Goal: Task Accomplishment & Management: Complete application form

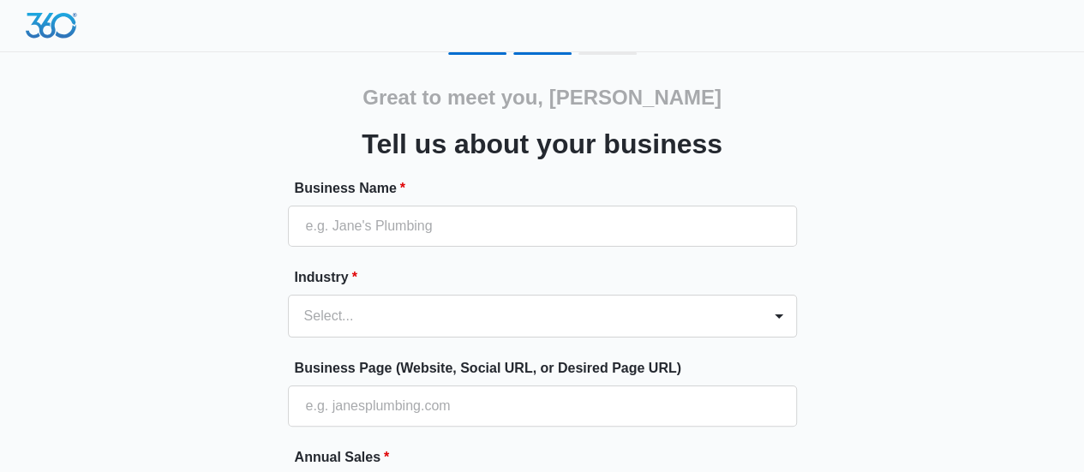
click at [913, 210] on div "Great to meet you, Reham Tell us about your business Business Name * Industry *…" at bounding box center [542, 399] width 1028 height 695
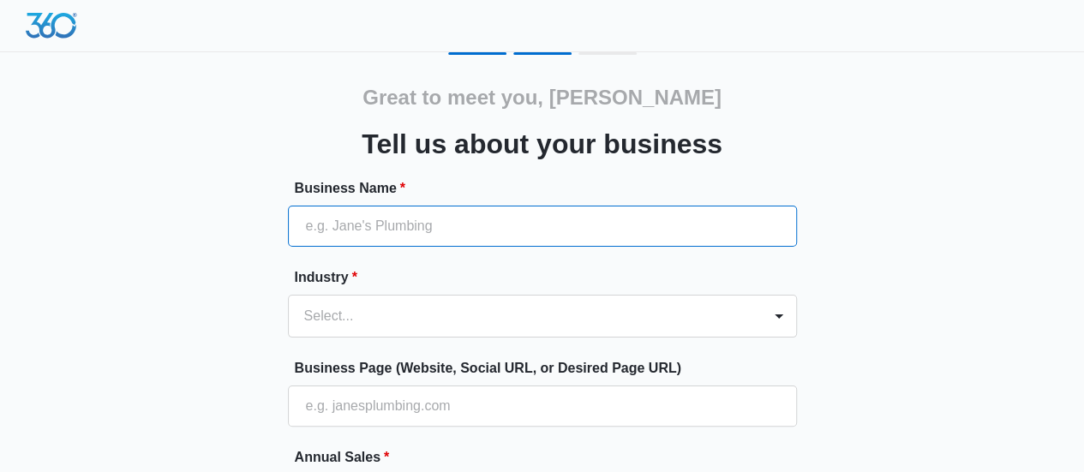
click at [608, 213] on input "Business Name *" at bounding box center [542, 226] width 509 height 41
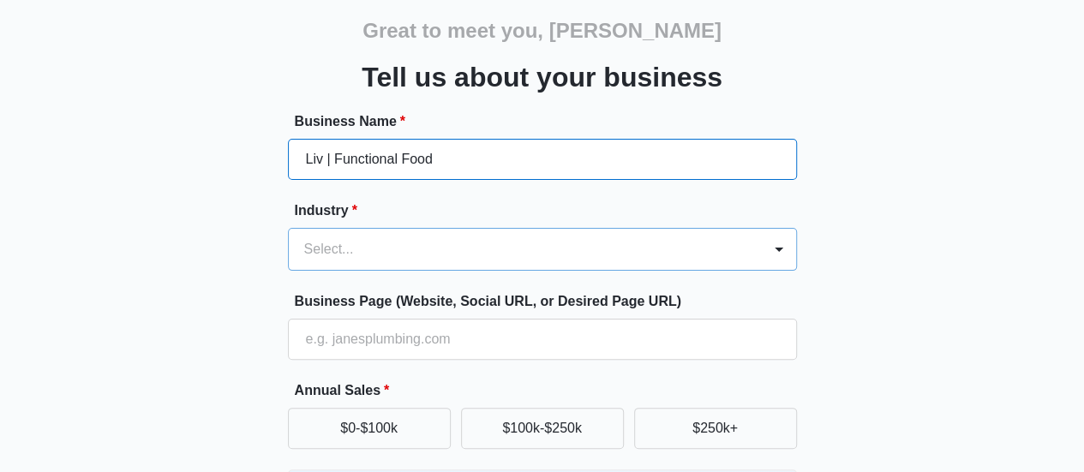
type input "Liv | Functional Food"
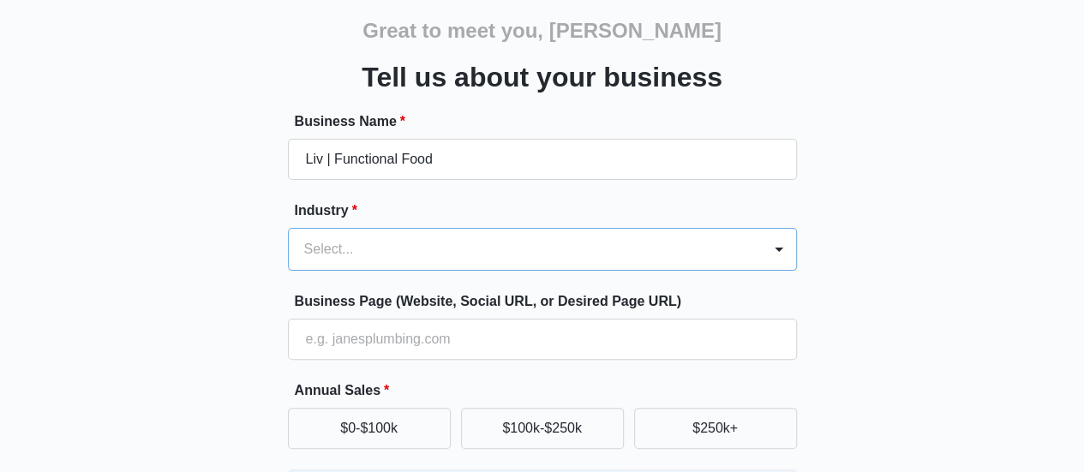
click at [523, 261] on div "Select..." at bounding box center [542, 249] width 509 height 43
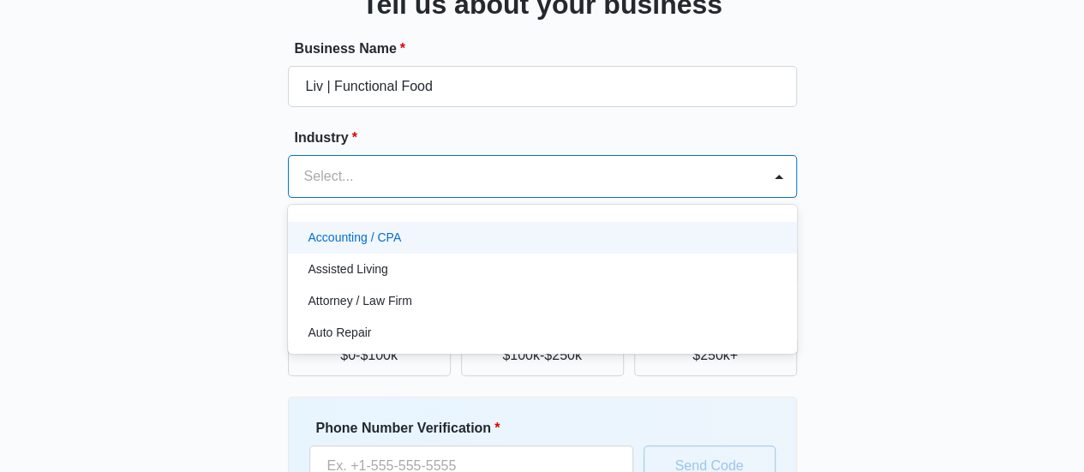
scroll to position [140, 0]
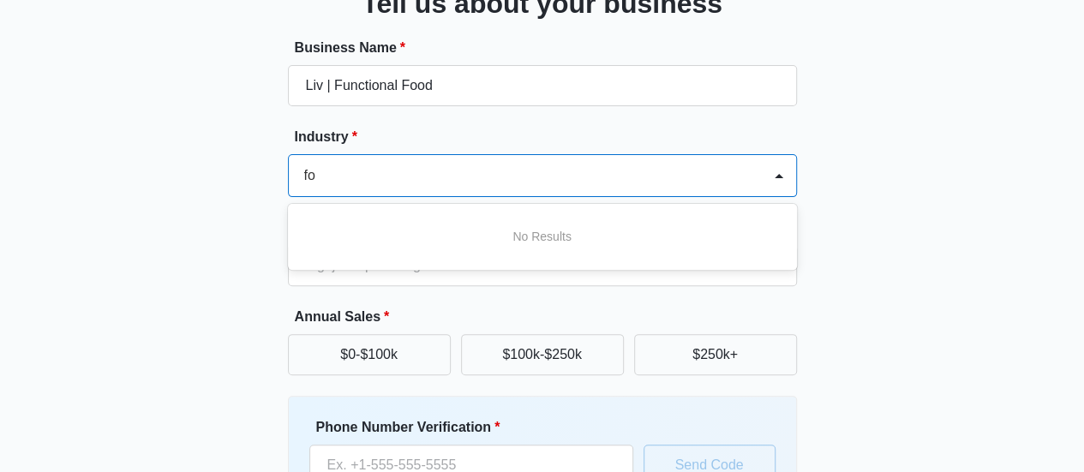
type input "f"
type input "Food"
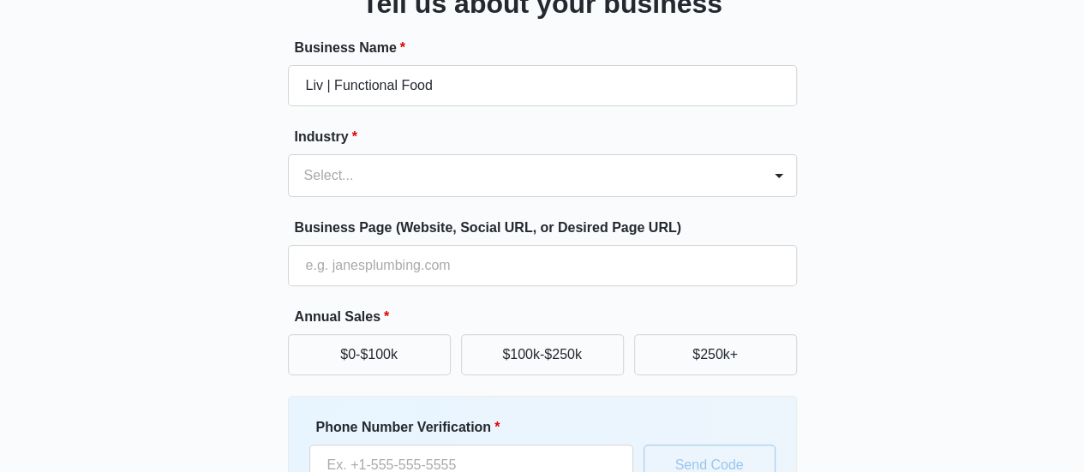
click at [852, 236] on div "Great to meet you, Reham Tell us about your business Business Name * Liv | Func…" at bounding box center [542, 259] width 1028 height 695
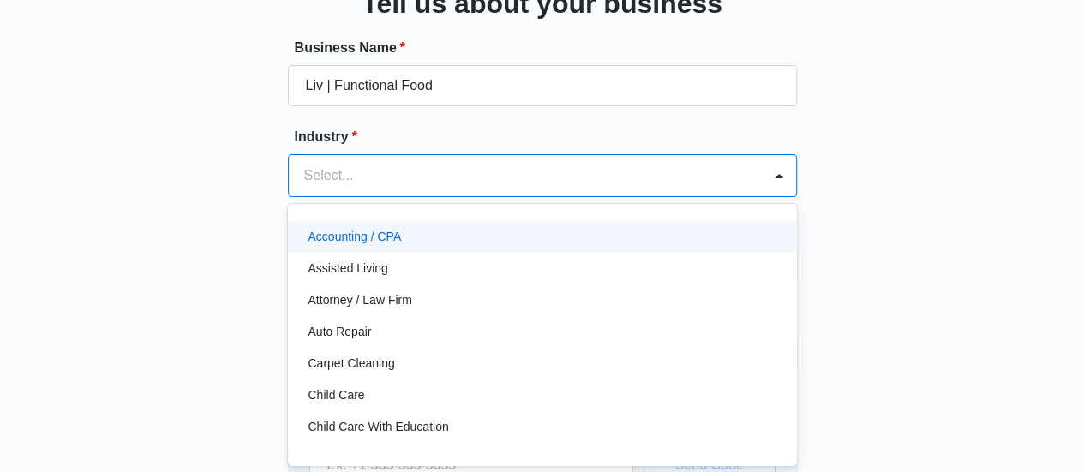
click at [555, 176] on div at bounding box center [521, 176] width 435 height 24
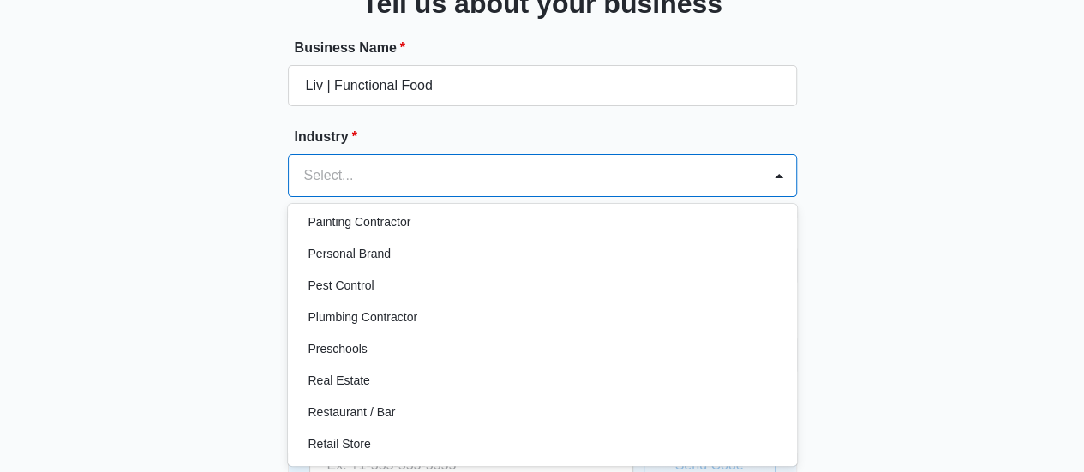
scroll to position [1059, 0]
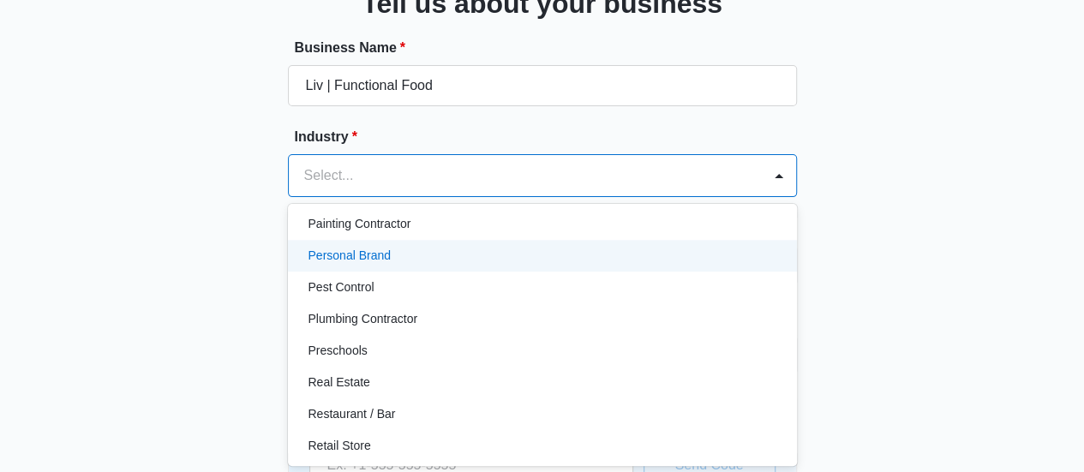
click at [560, 255] on div "Personal Brand" at bounding box center [540, 256] width 464 height 18
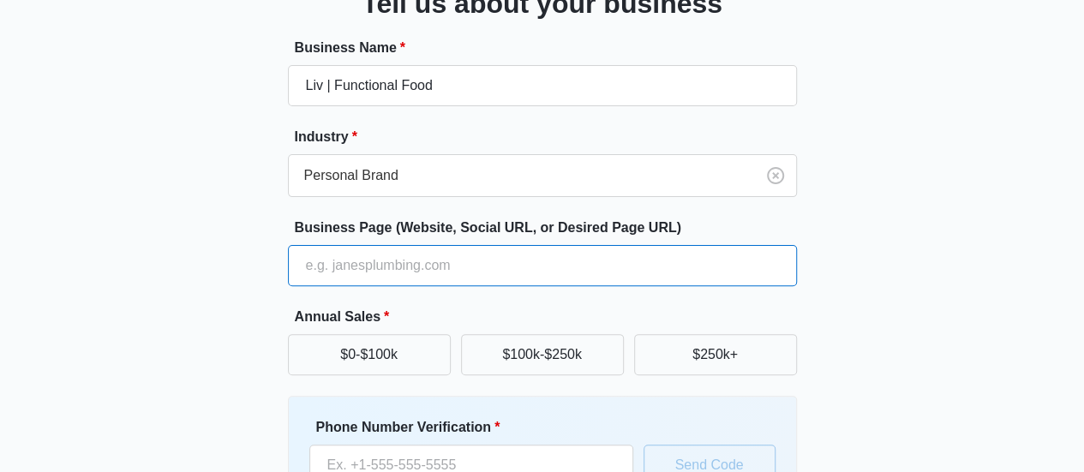
click at [560, 255] on input "Business Page (Website, Social URL, or Desired Page URL)" at bounding box center [542, 265] width 509 height 41
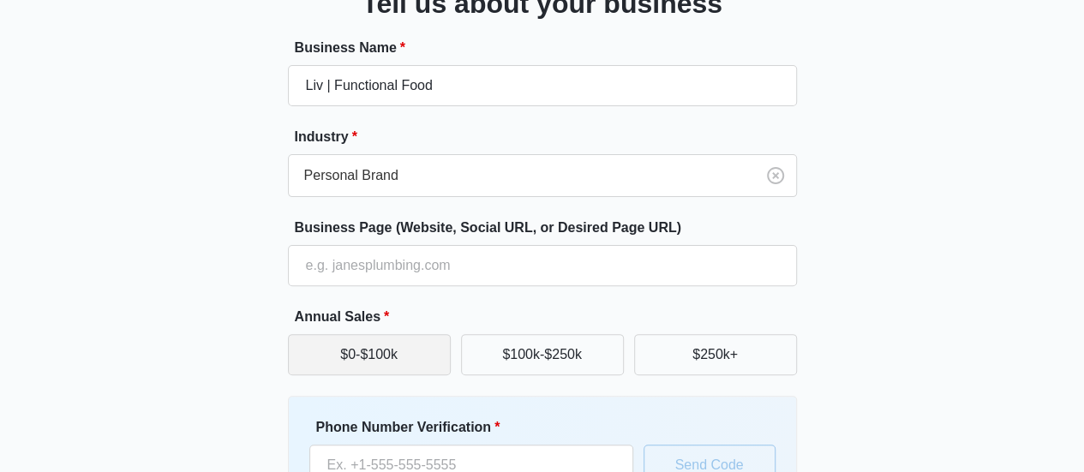
click at [389, 347] on button "$0-$100k" at bounding box center [369, 354] width 163 height 41
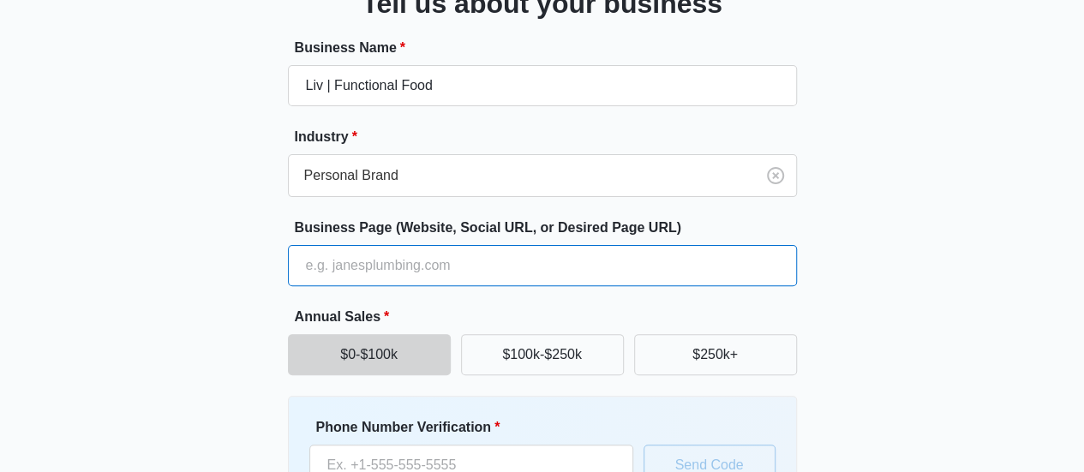
click at [538, 270] on input "Business Page (Website, Social URL, or Desired Page URL)" at bounding box center [542, 265] width 509 height 41
drag, startPoint x: 435, startPoint y: 272, endPoint x: 270, endPoint y: 245, distance: 167.5
click at [270, 245] on div "Great to meet you, Reham Tell us about your business Business Name * Liv | Func…" at bounding box center [542, 259] width 1028 height 695
paste input "https://www.instagram.com/liv.lowcarb/"
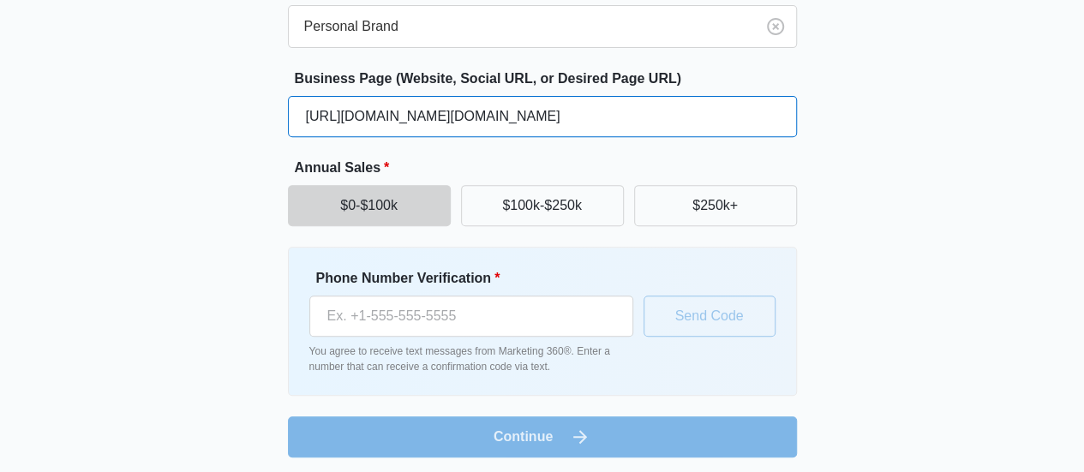
scroll to position [294, 0]
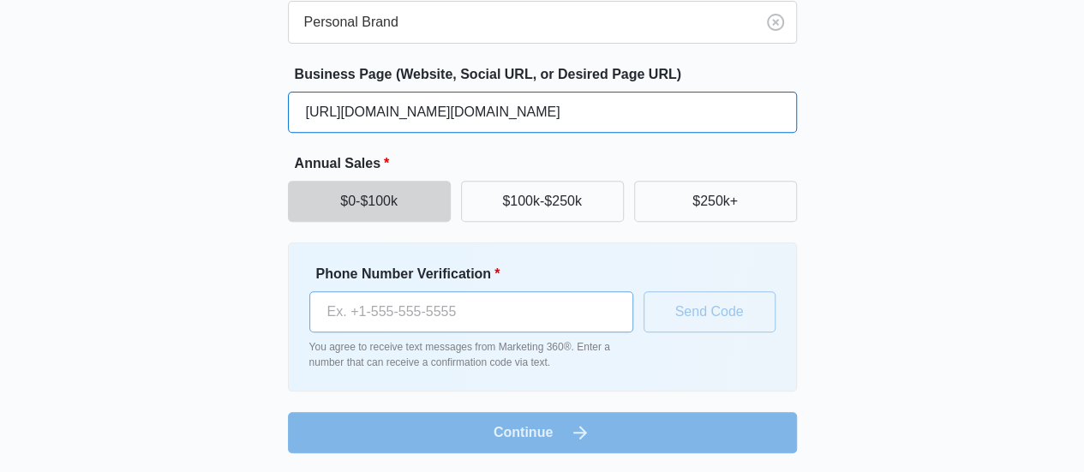
type input "https://www.instagram.com/liv.lowcarb/"
click at [492, 314] on input "Phone Number Verification *" at bounding box center [471, 311] width 324 height 41
type input "[PHONE_NUMBER]"
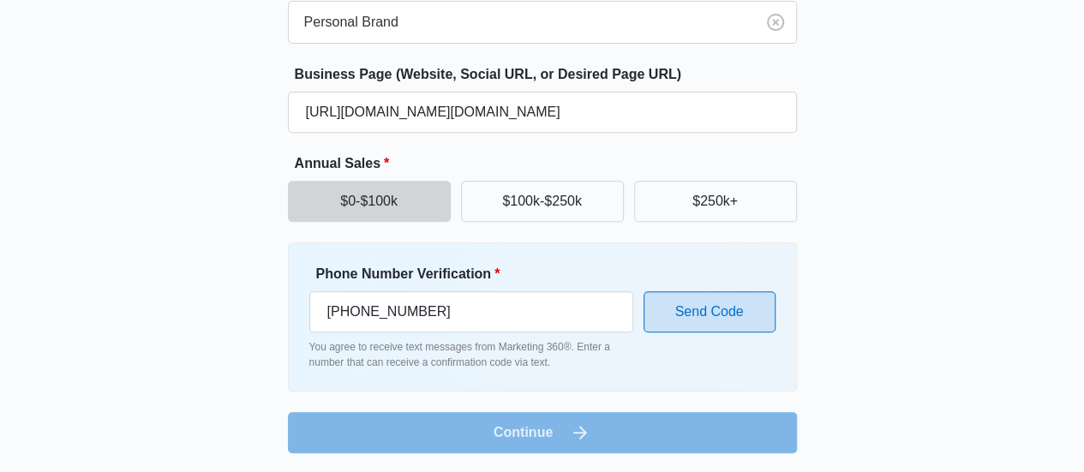
click at [736, 309] on button "Send Code" at bounding box center [709, 311] width 132 height 41
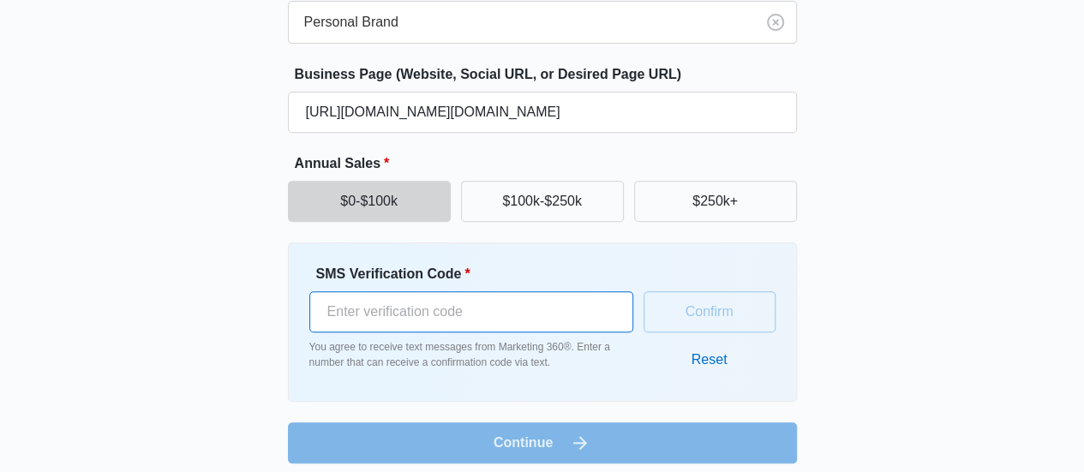
click at [487, 302] on input "SMS Verification Code *" at bounding box center [471, 311] width 324 height 41
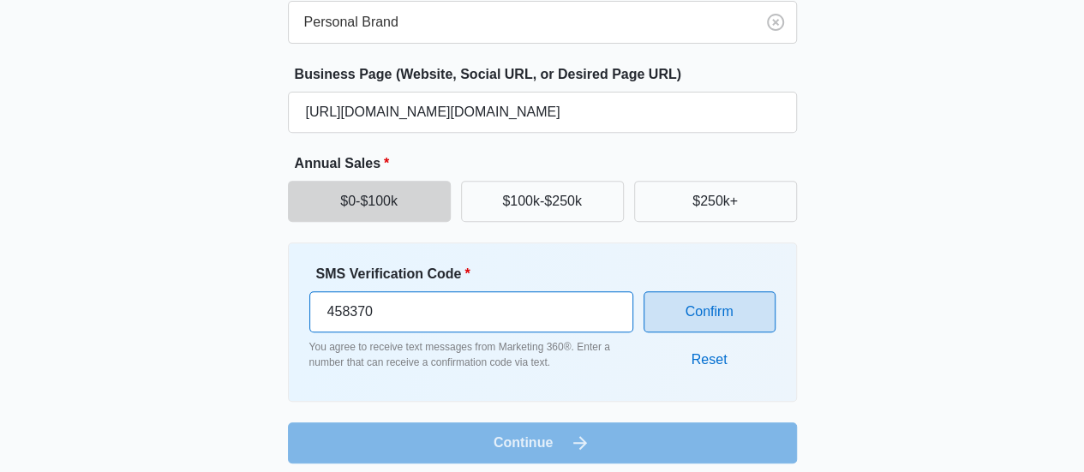
type input "458370"
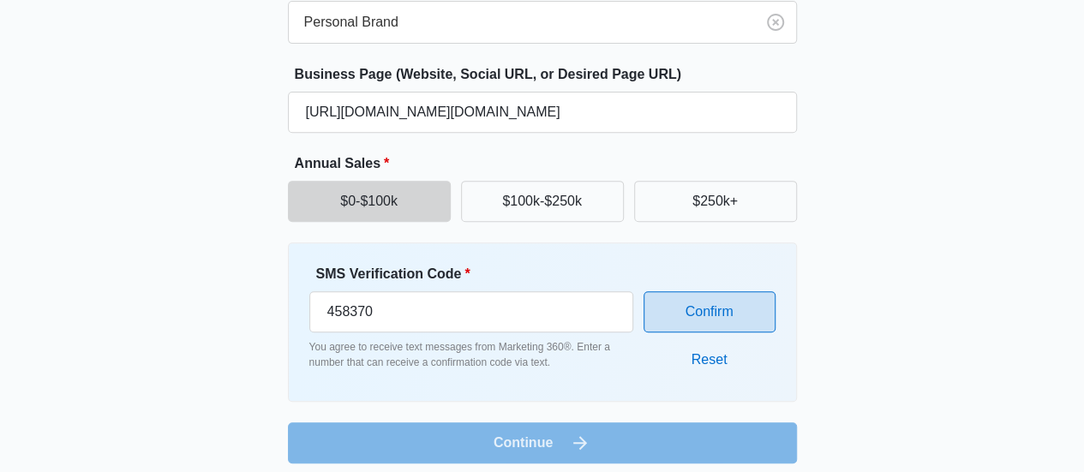
click at [705, 313] on button "Confirm" at bounding box center [709, 311] width 132 height 41
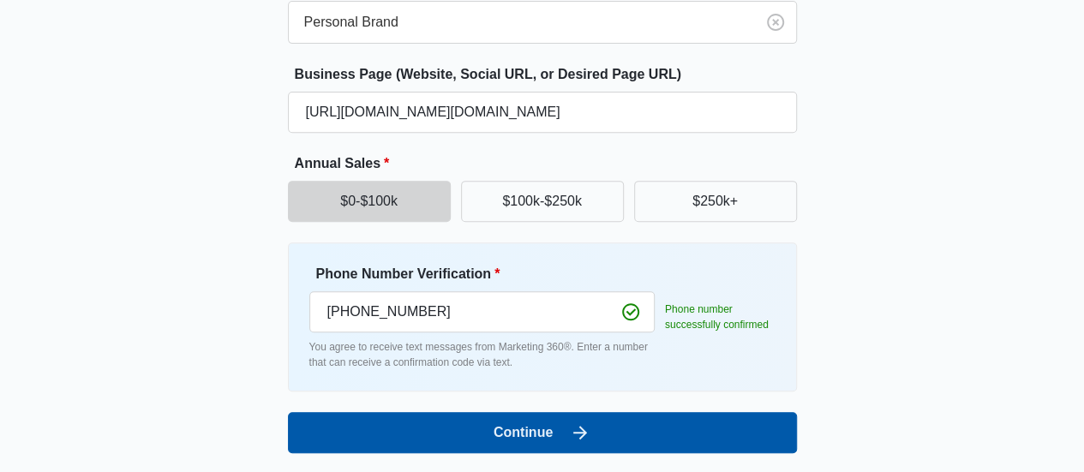
click at [720, 422] on button "Continue" at bounding box center [542, 432] width 509 height 41
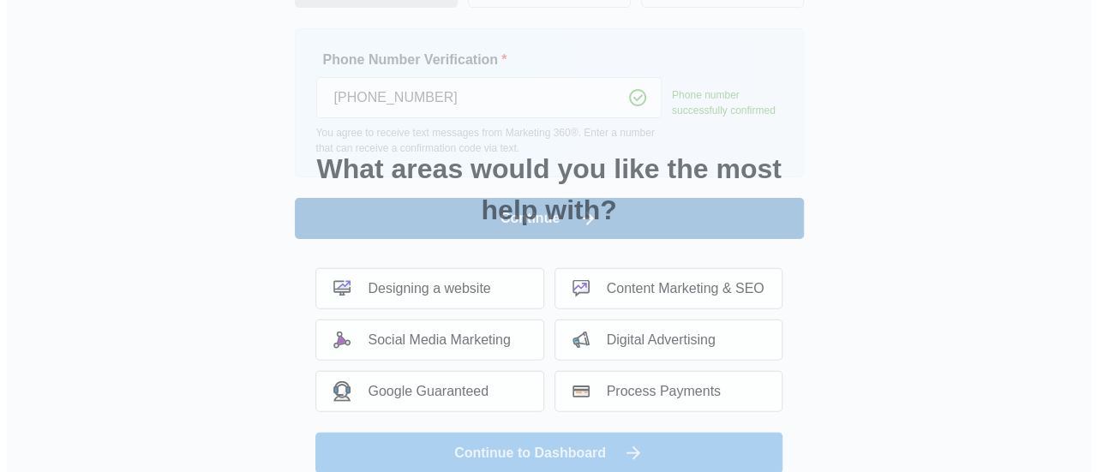
scroll to position [0, 0]
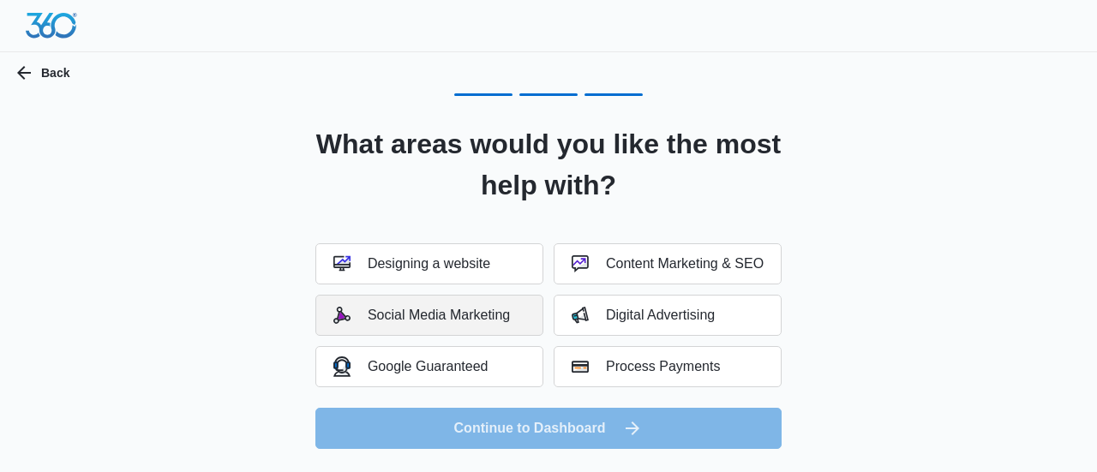
click at [490, 321] on div "Social Media Marketing" at bounding box center [421, 315] width 176 height 17
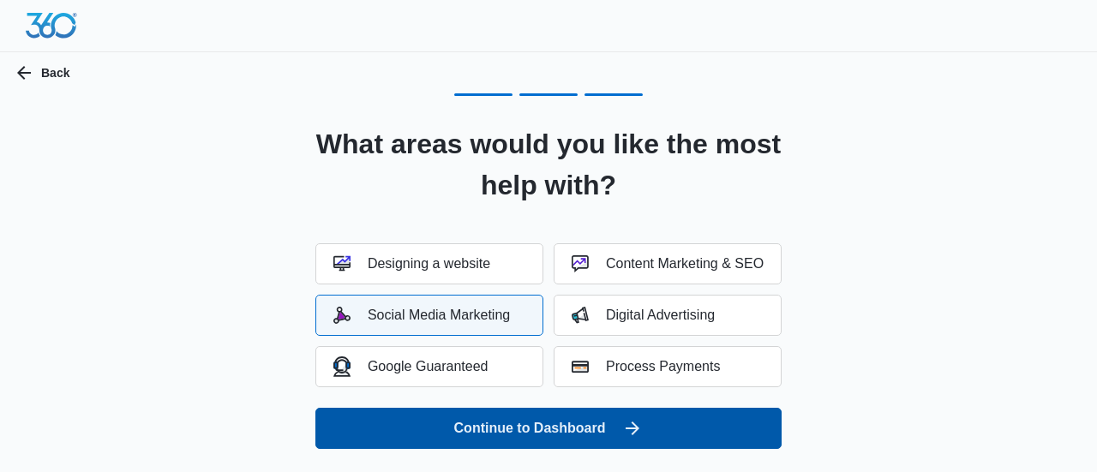
click at [523, 428] on button "Continue to Dashboard" at bounding box center [548, 428] width 466 height 41
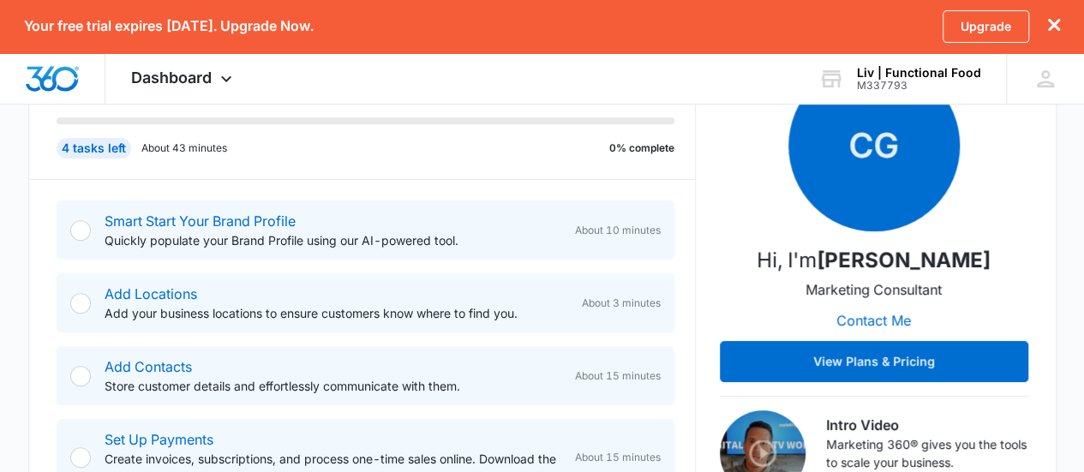
scroll to position [317, 0]
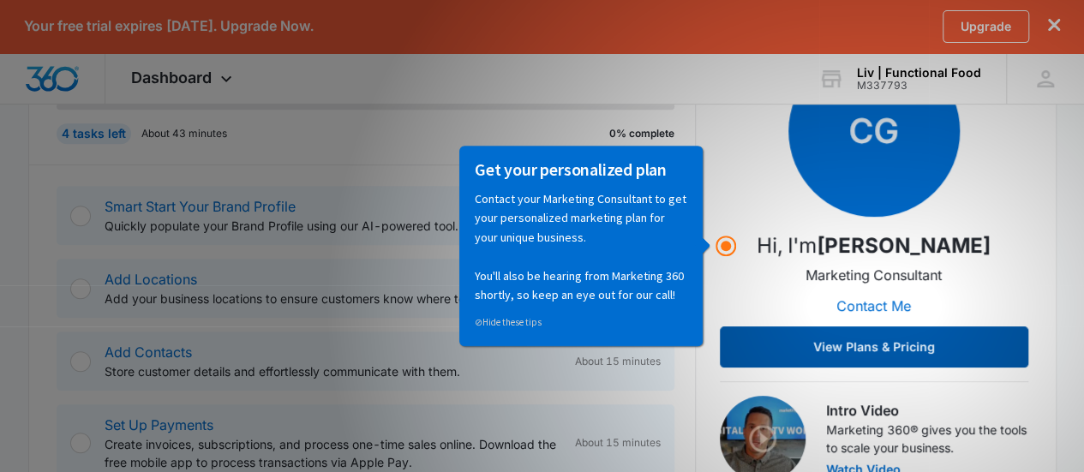
click at [852, 344] on button "View Plans & Pricing" at bounding box center [874, 346] width 308 height 41
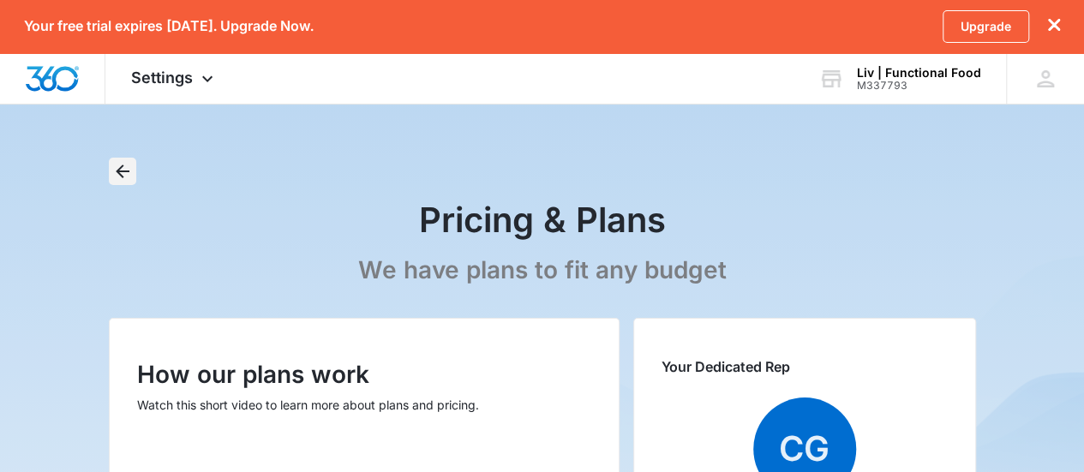
click at [117, 176] on icon "Back" at bounding box center [122, 171] width 21 height 21
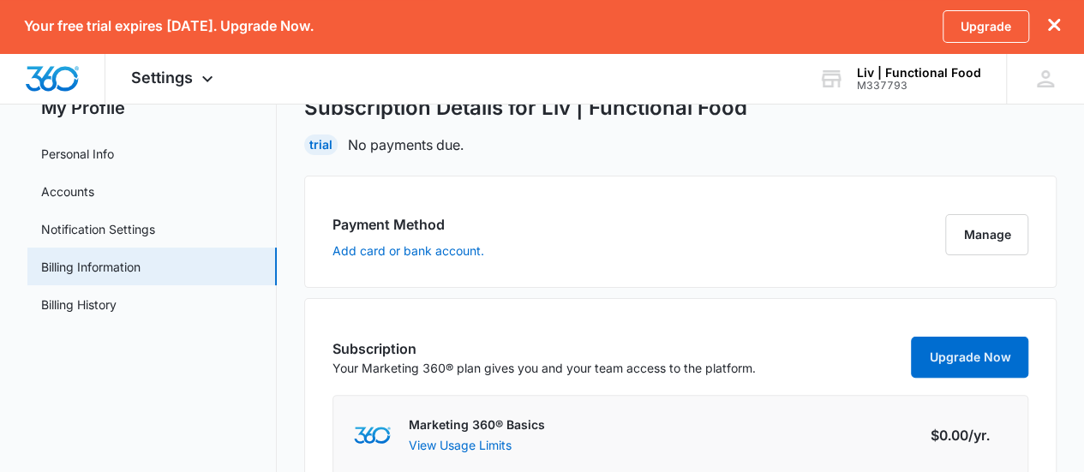
scroll to position [130, 0]
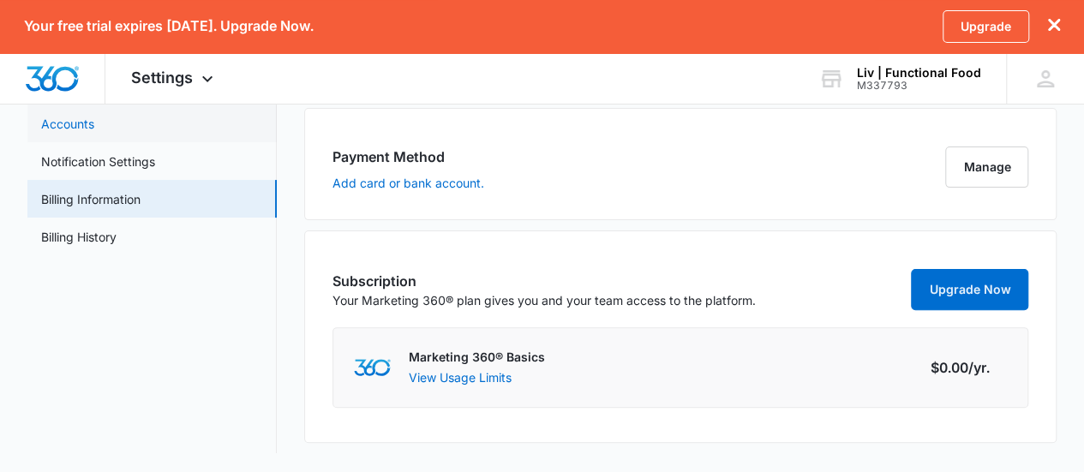
click at [51, 128] on link "Accounts" at bounding box center [67, 124] width 53 height 18
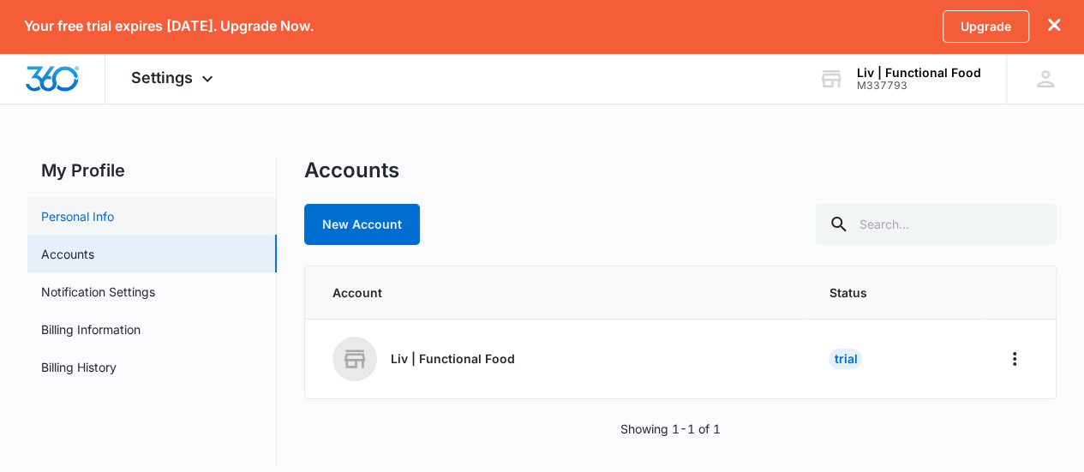
click at [93, 216] on link "Personal Info" at bounding box center [77, 216] width 73 height 18
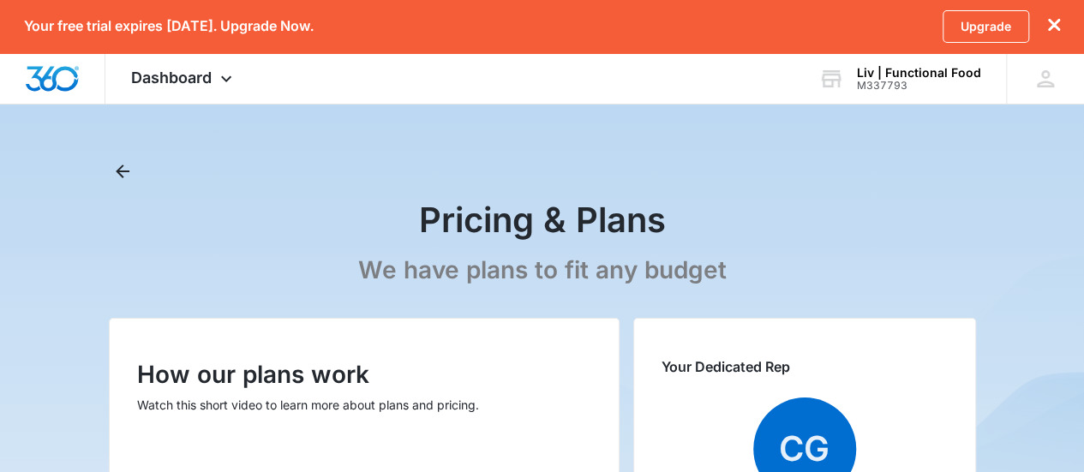
scroll to position [317, 0]
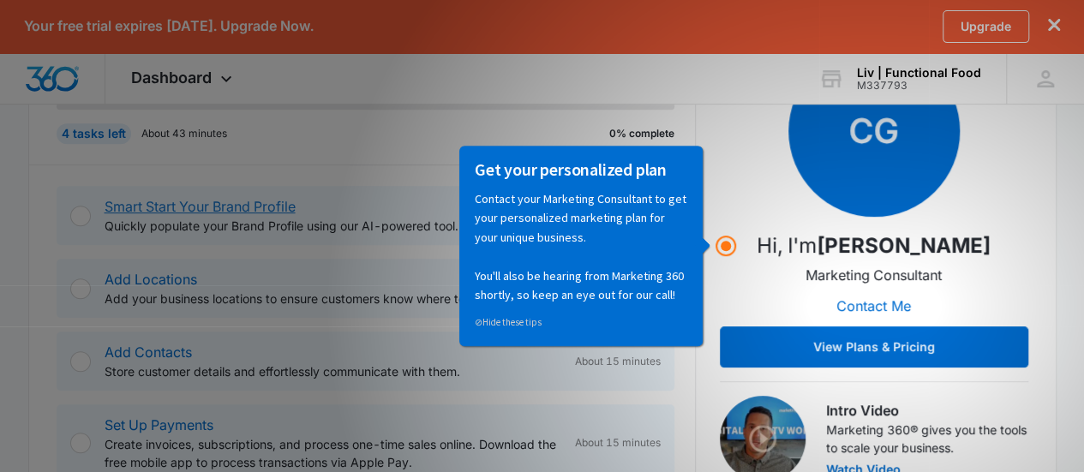
click at [118, 203] on link "Smart Start Your Brand Profile" at bounding box center [200, 206] width 191 height 17
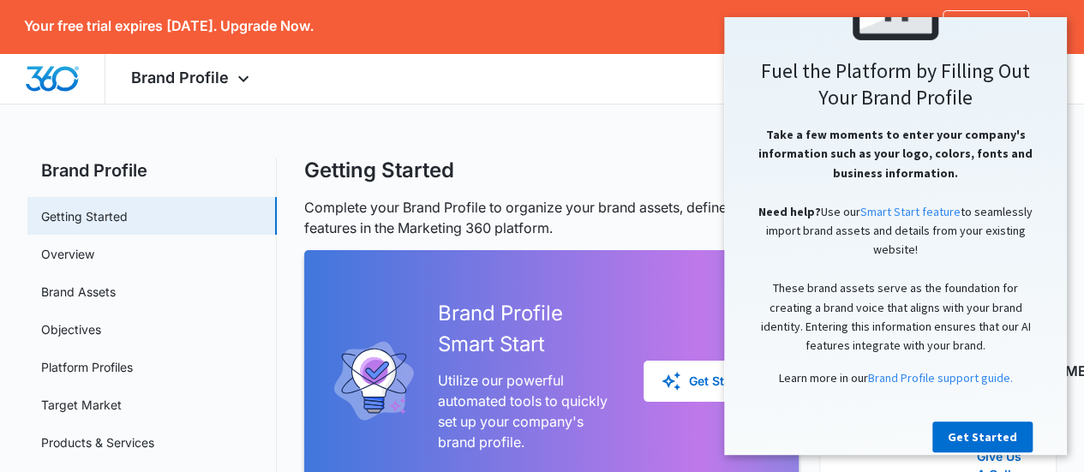
scroll to position [248, 0]
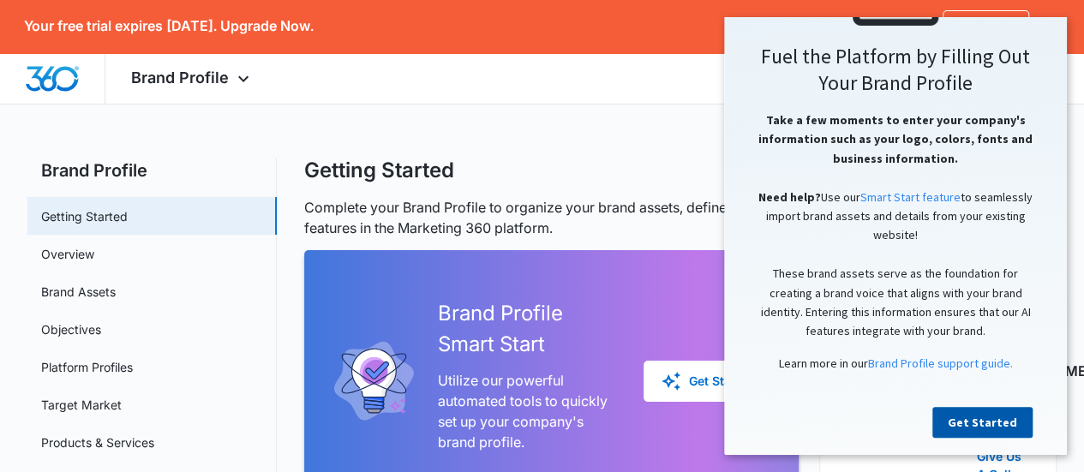
click at [991, 414] on link "Get Started" at bounding box center [982, 422] width 100 height 31
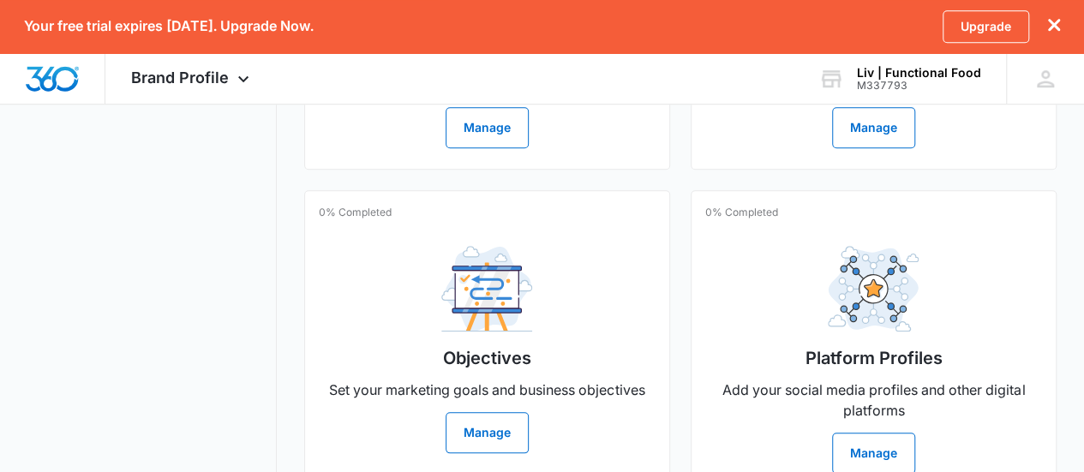
scroll to position [749, 0]
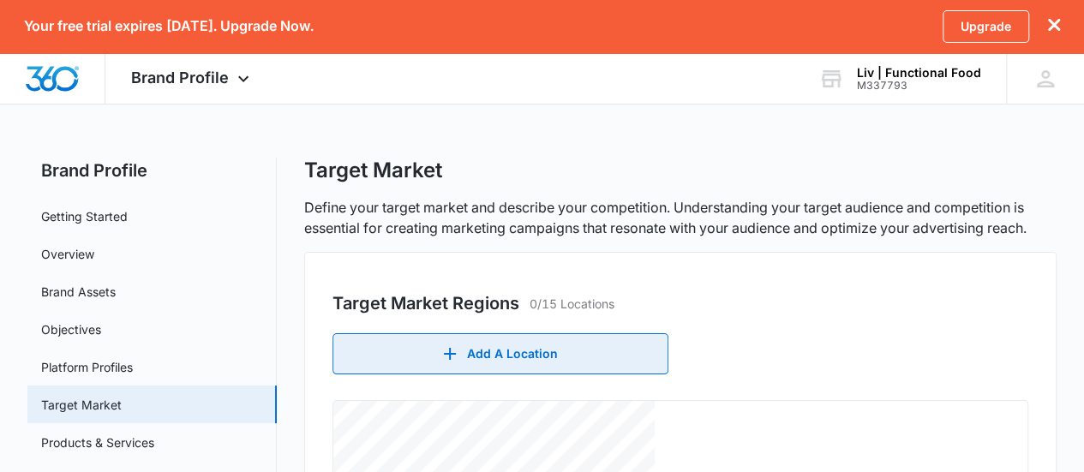
click at [545, 360] on button "Add A Location" at bounding box center [500, 353] width 336 height 41
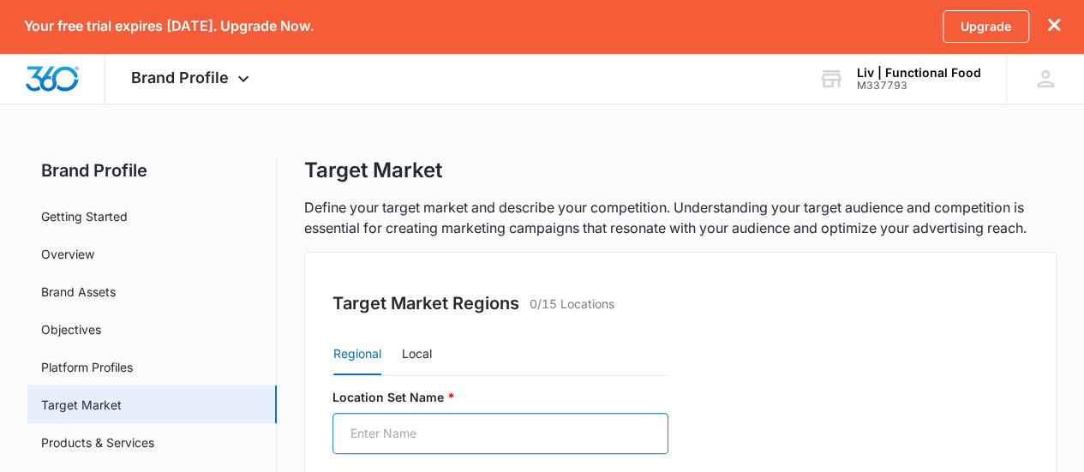
click at [466, 433] on input "Location Set Name *" at bounding box center [500, 433] width 336 height 41
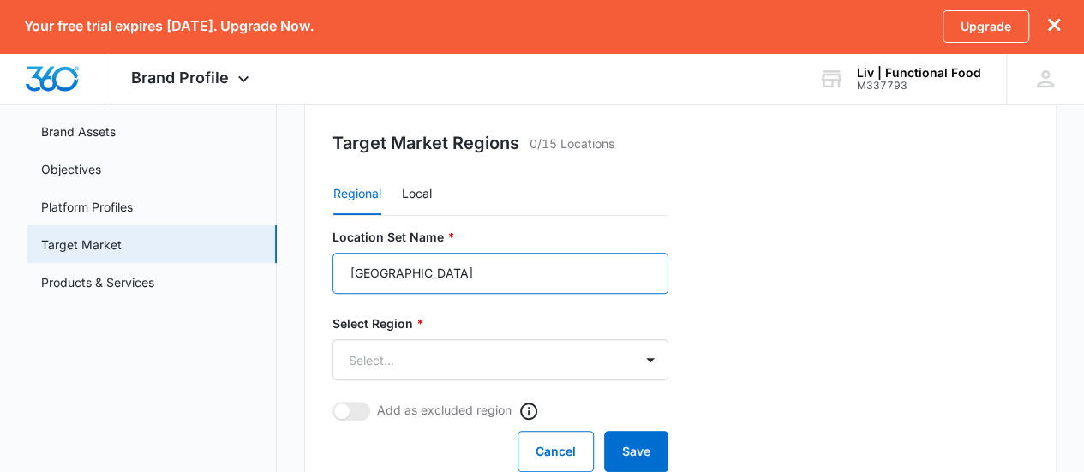
scroll to position [162, 0]
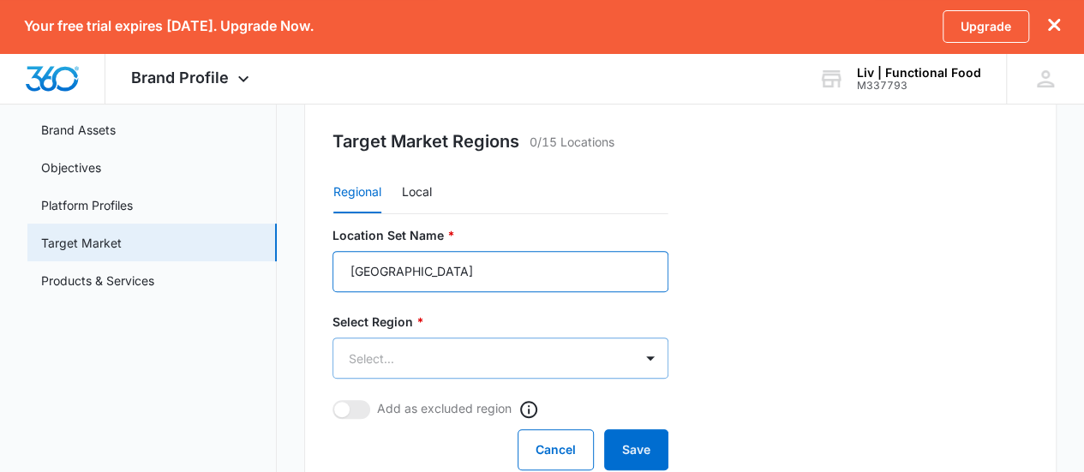
type input "[GEOGRAPHIC_DATA]"
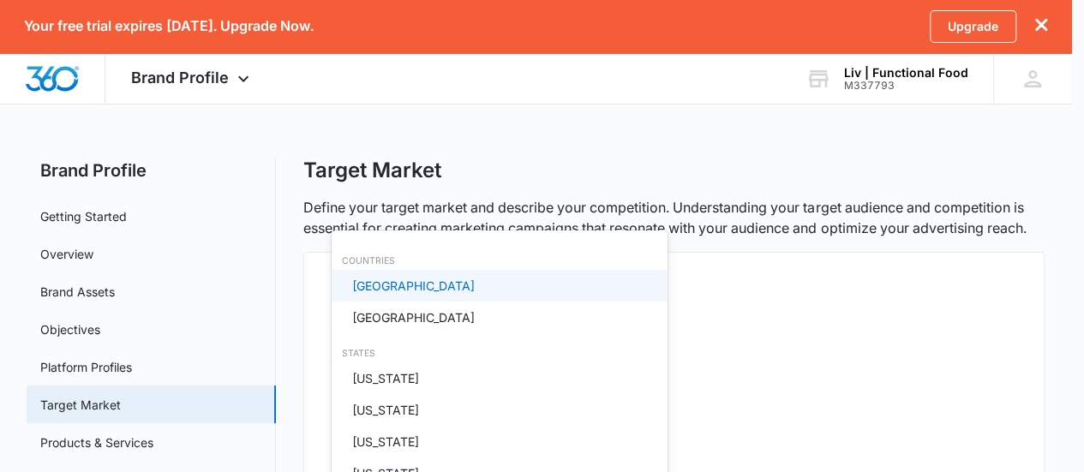
click at [423, 355] on body "Your free trial expires in 14 days. Upgrade Now. Upgrade Brand Profile Apps Rep…" at bounding box center [542, 236] width 1084 height 472
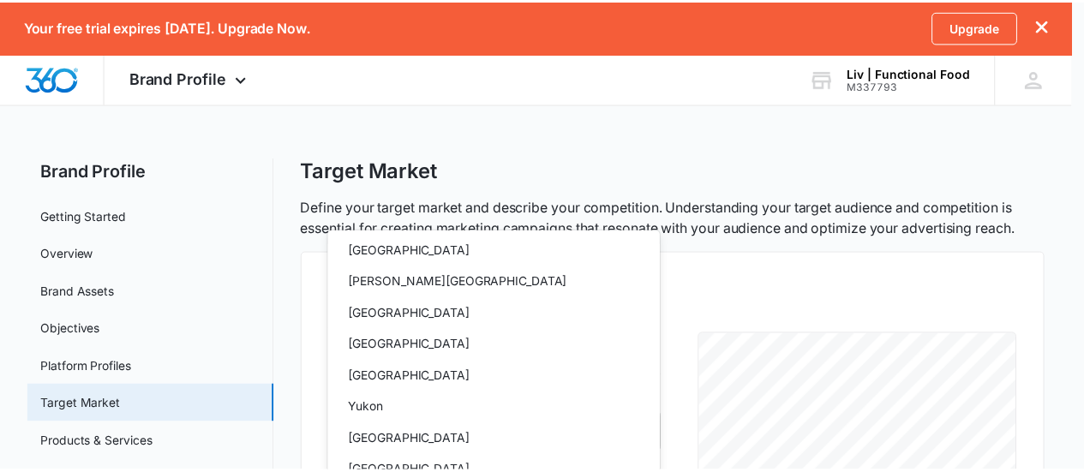
scroll to position [1952, 0]
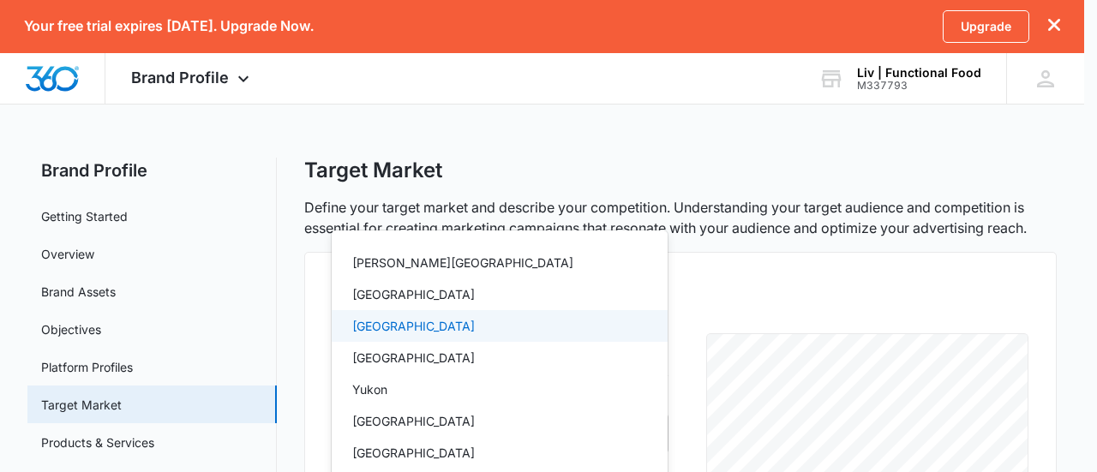
click at [824, 249] on div at bounding box center [548, 236] width 1097 height 472
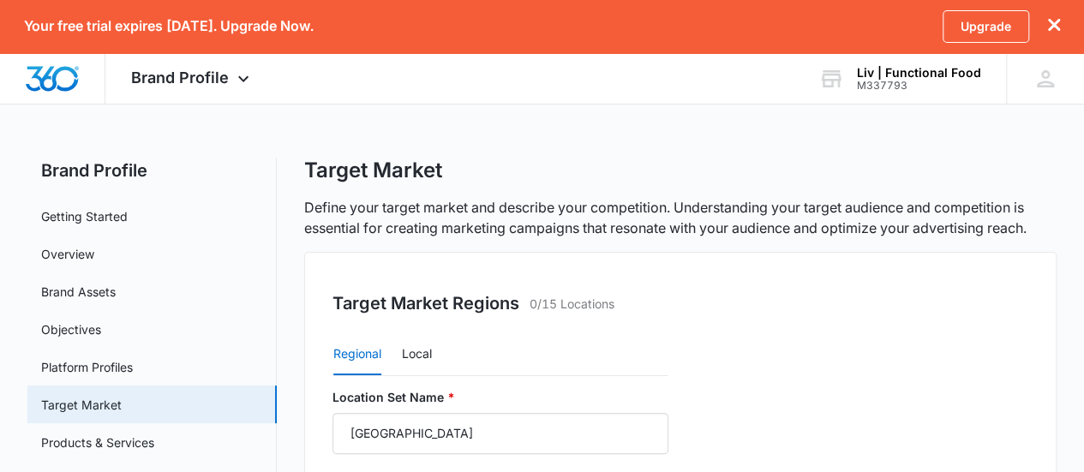
click at [416, 354] on button "Local" at bounding box center [417, 354] width 30 height 41
click at [365, 354] on button "Regional" at bounding box center [357, 354] width 48 height 41
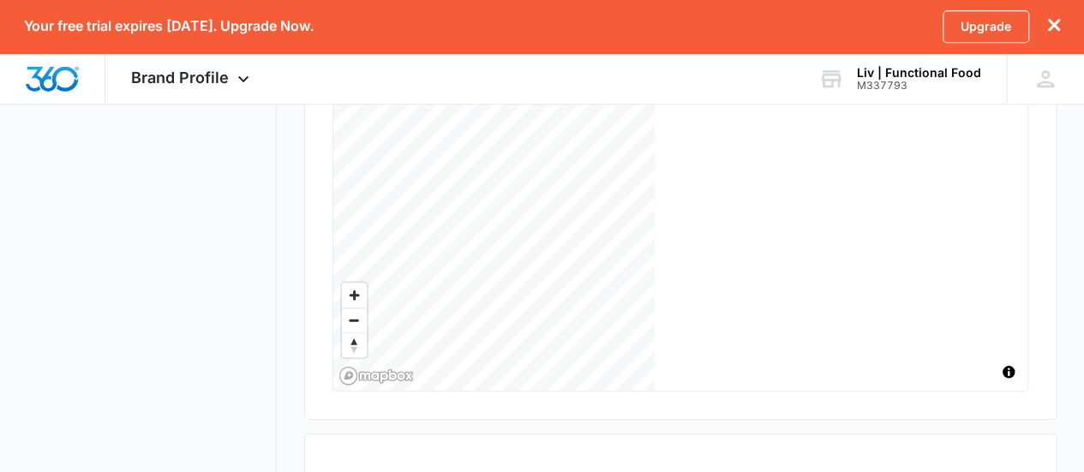
scroll to position [629, 0]
